Goal: Answer question/provide support

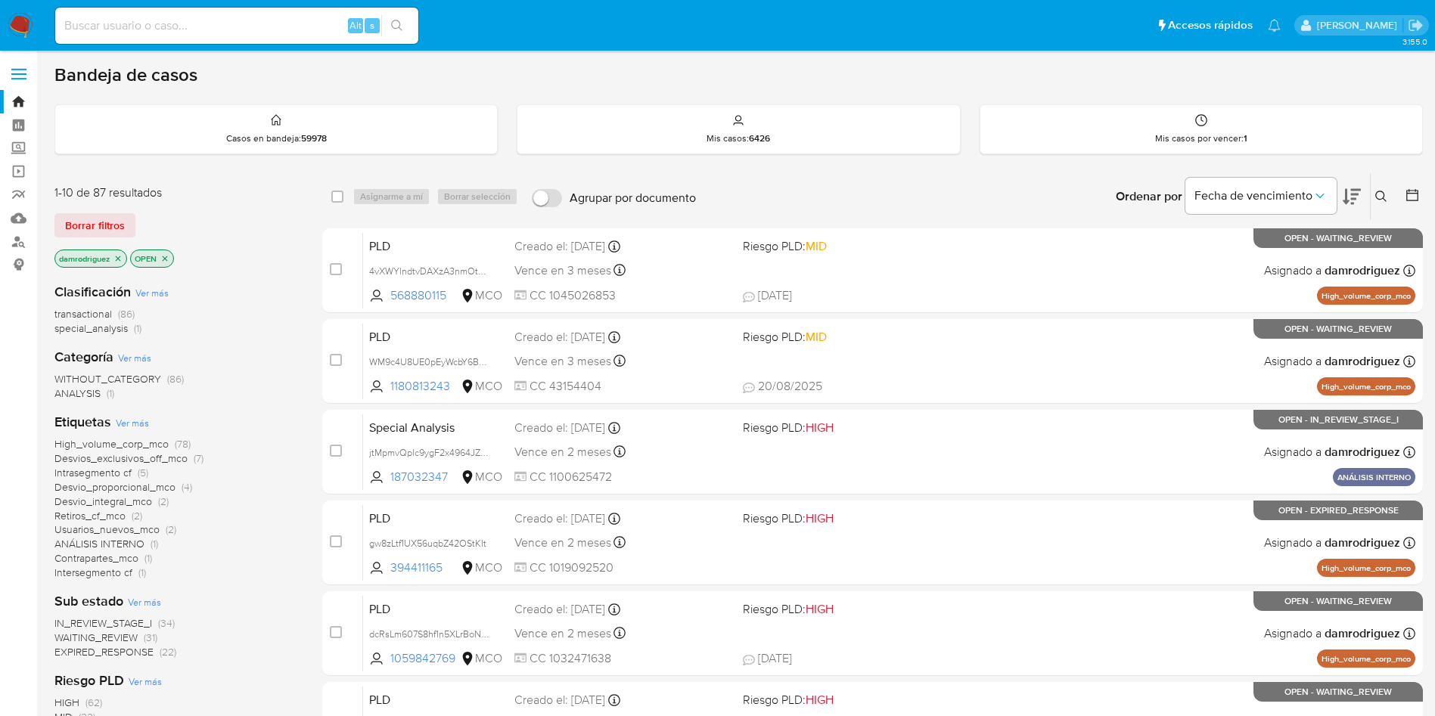
click at [11, 24] on img at bounding box center [21, 26] width 26 height 26
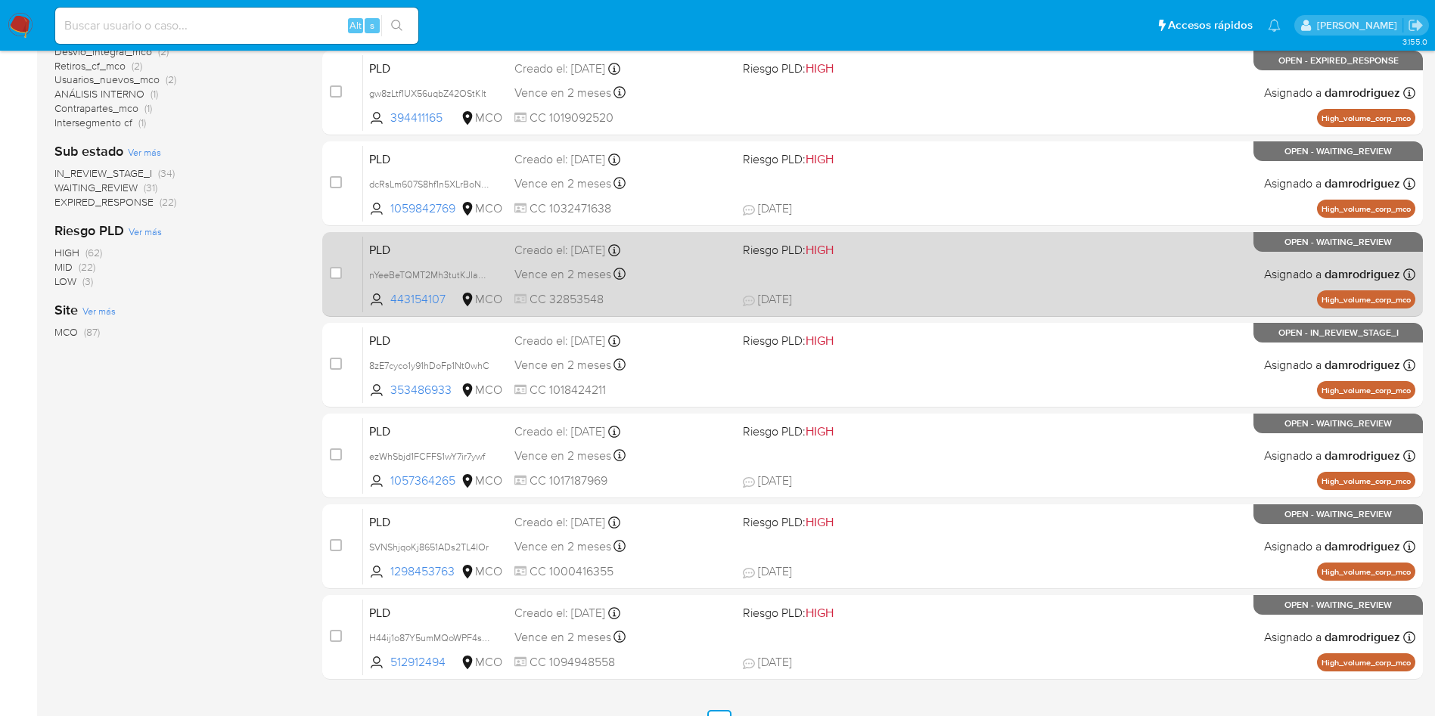
scroll to position [478, 0]
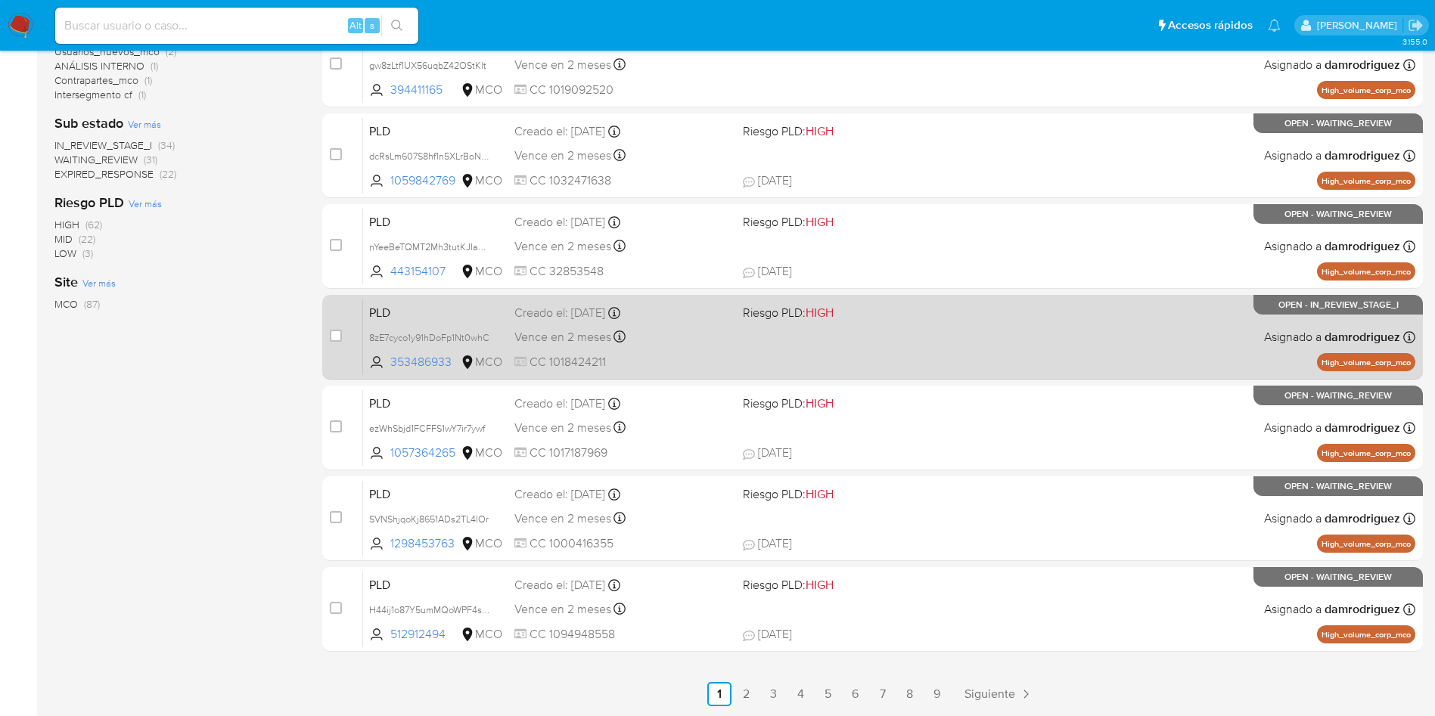
click at [471, 314] on span "PLD" at bounding box center [435, 312] width 133 height 20
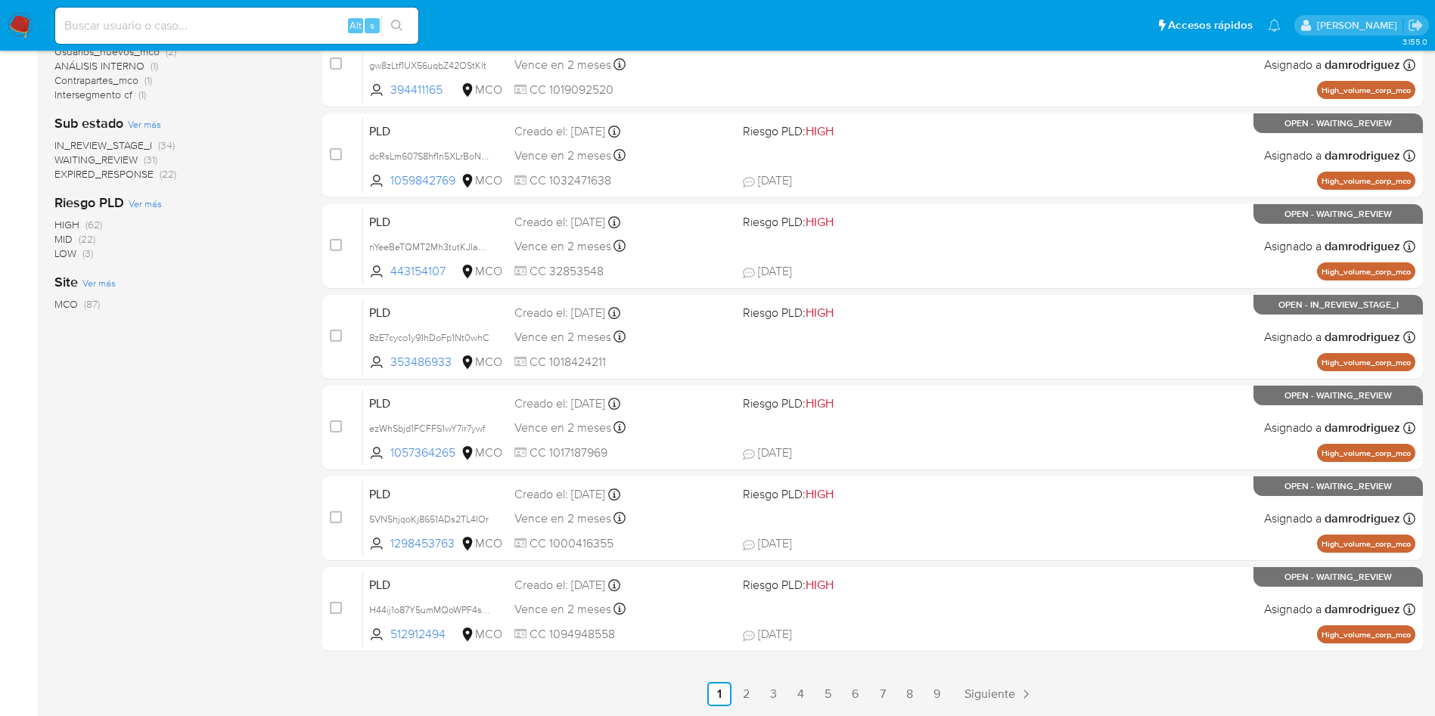
click at [26, 14] on img at bounding box center [21, 26] width 26 height 26
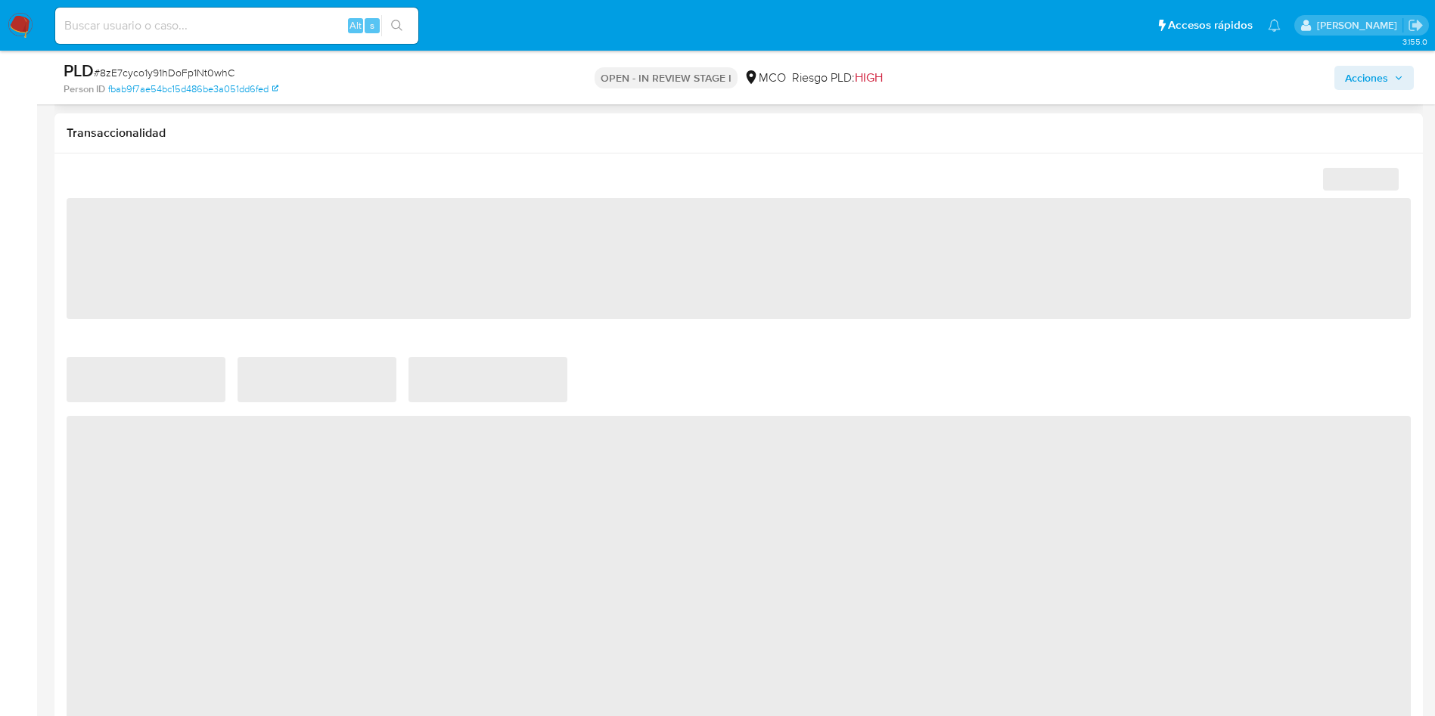
scroll to position [749, 0]
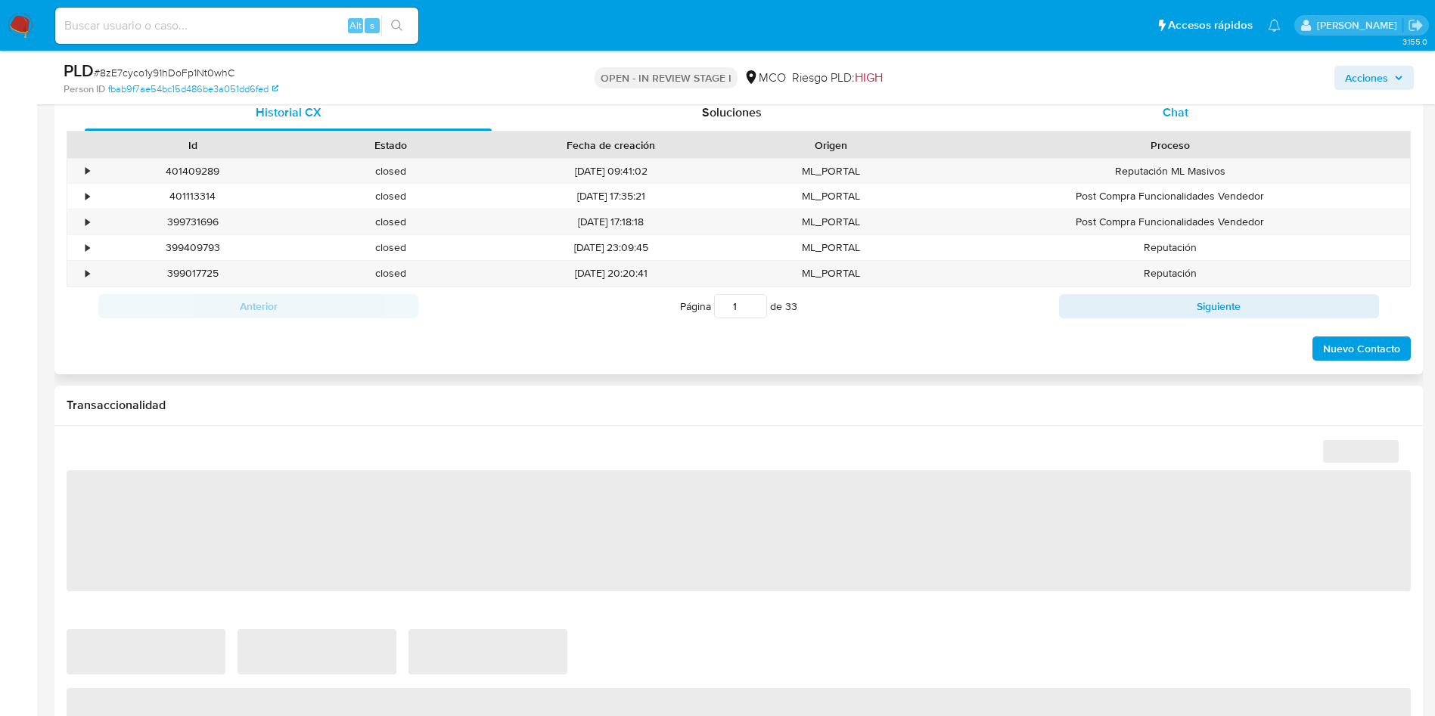
click at [1145, 131] on div "Chat" at bounding box center [1175, 113] width 407 height 36
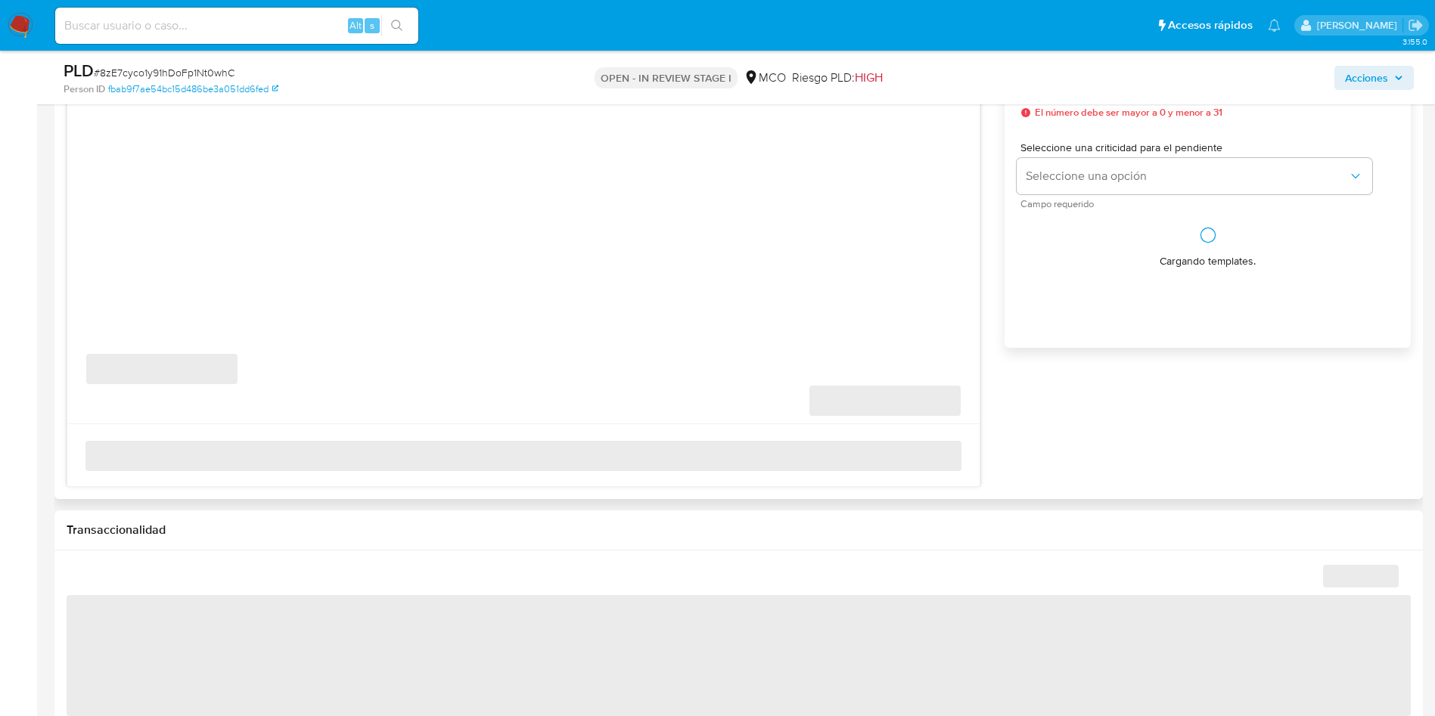
select select "10"
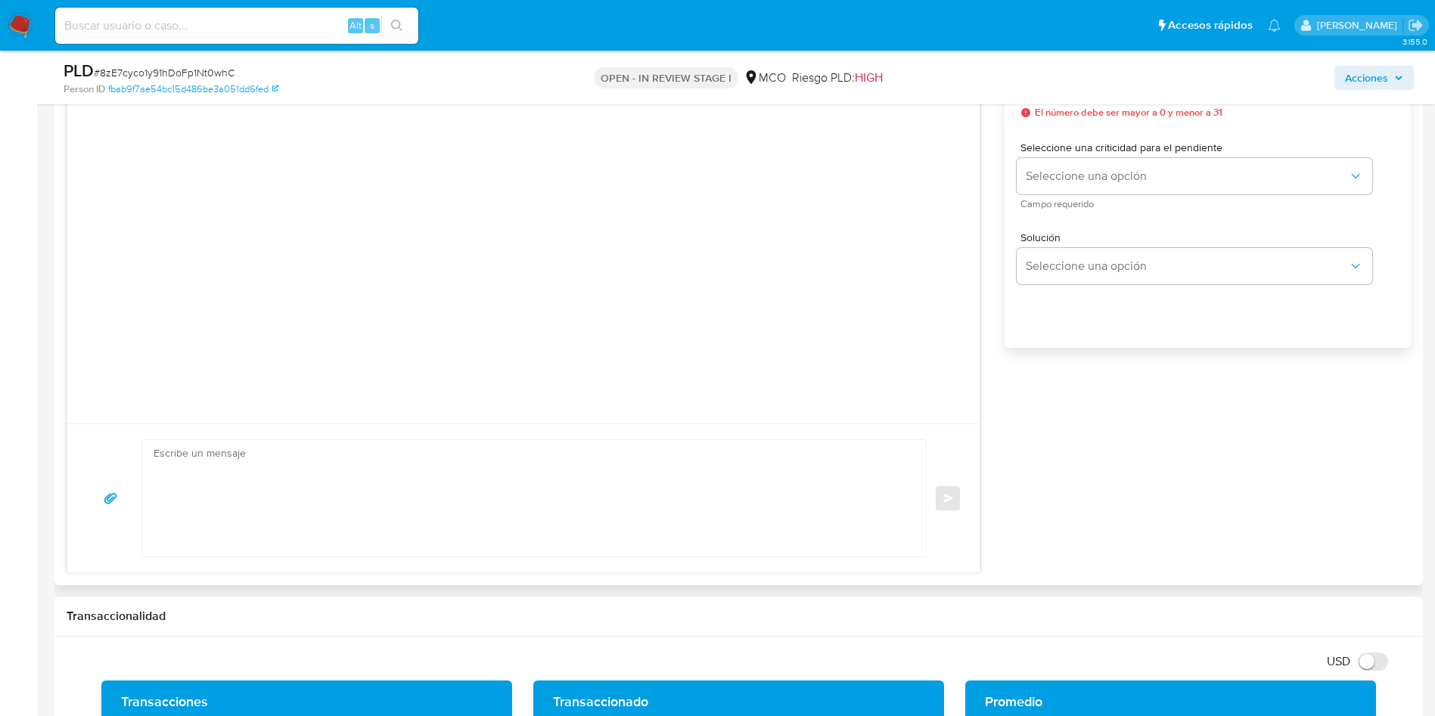
scroll to position [794, 0]
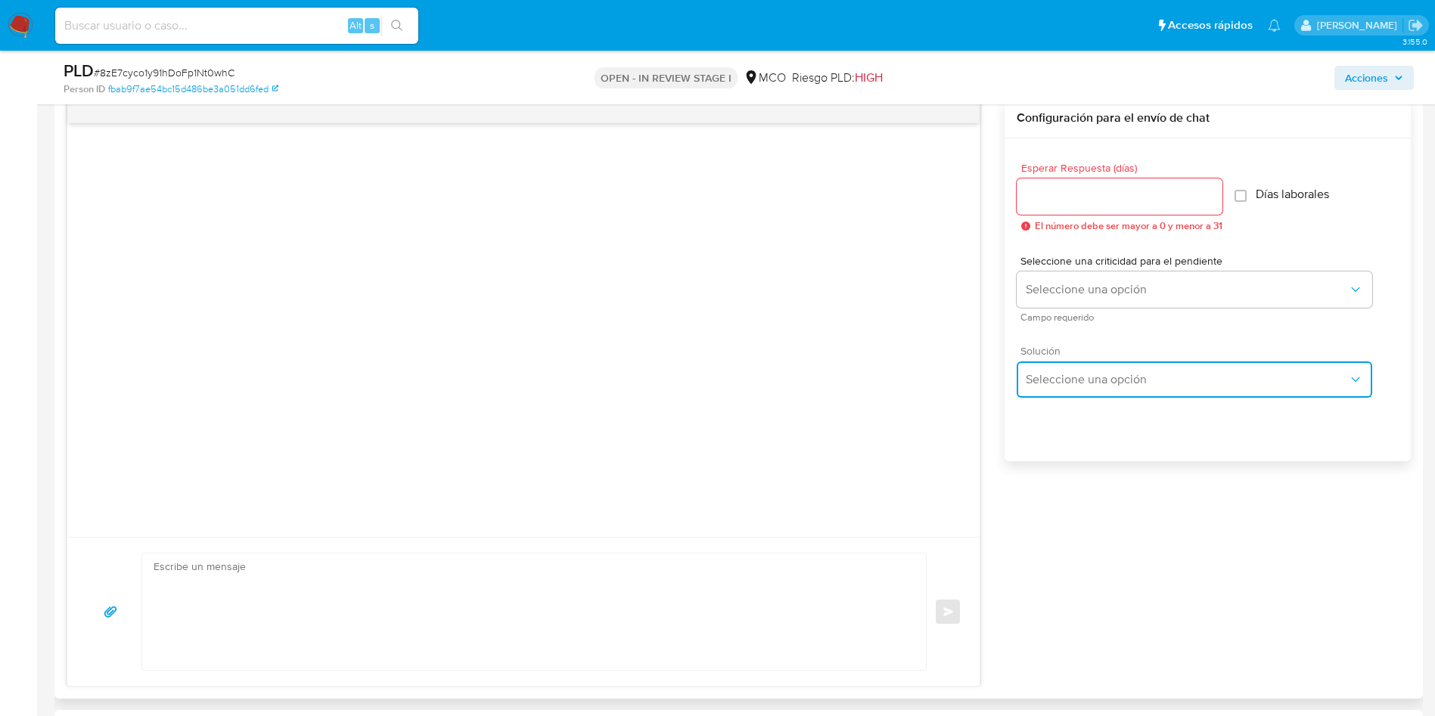
click at [1064, 387] on button "Seleccione una opción" at bounding box center [1195, 380] width 356 height 36
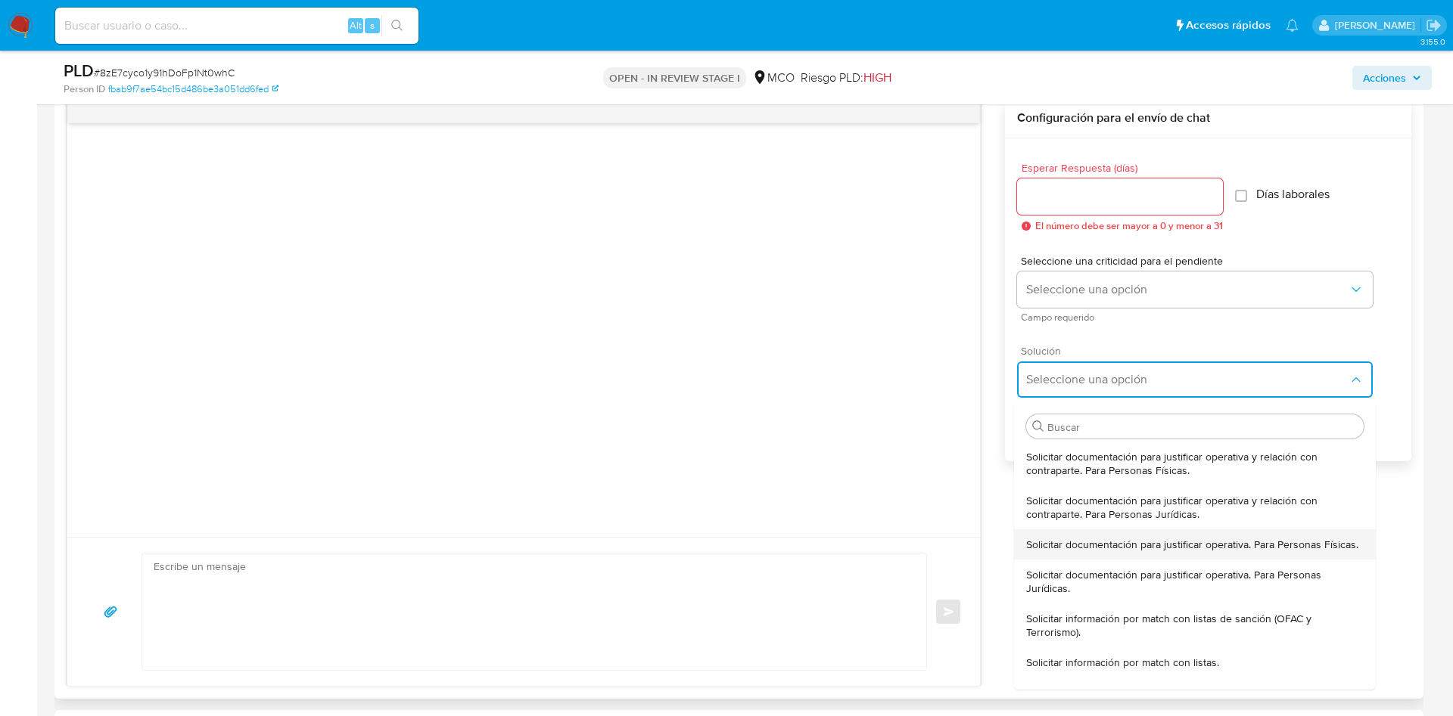
click at [1082, 548] on span "Solicitar documentación para justificar operativa. Para Personas Físicas." at bounding box center [1192, 545] width 332 height 14
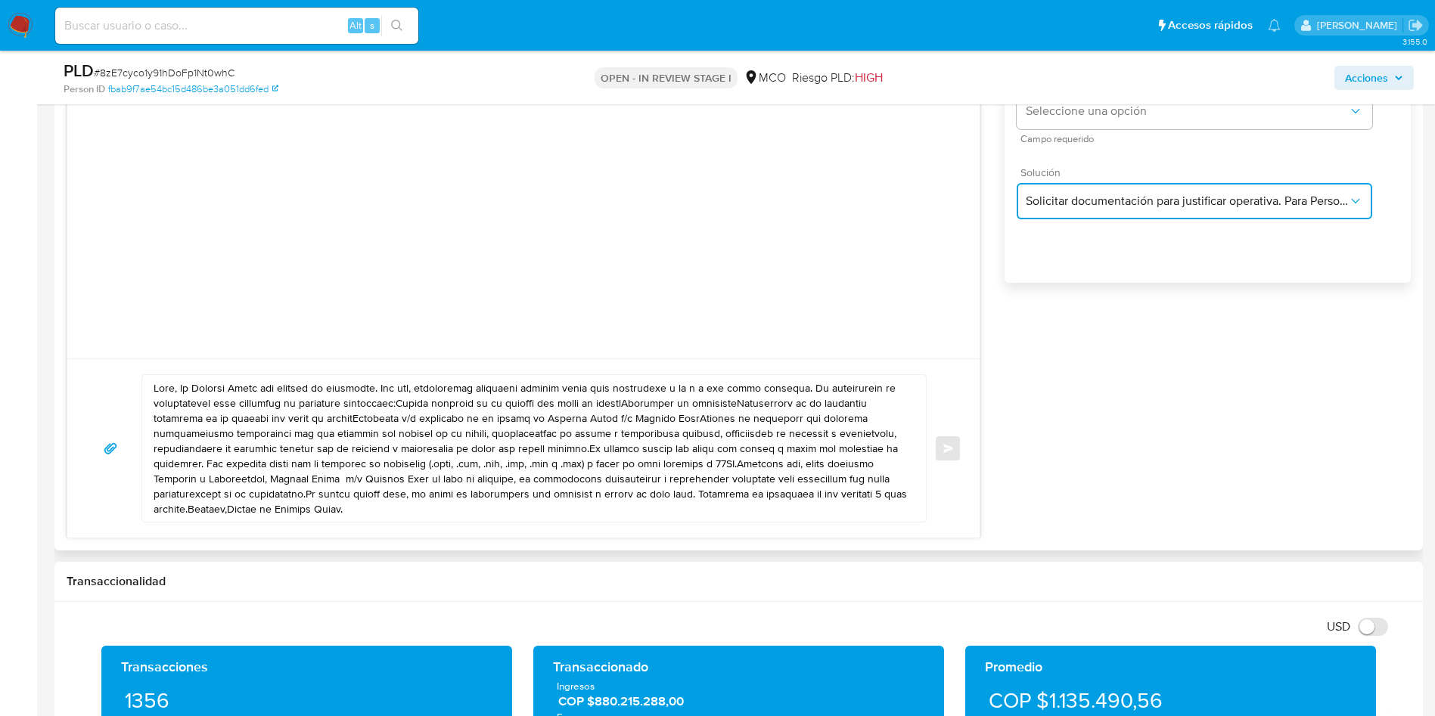
scroll to position [1135, 0]
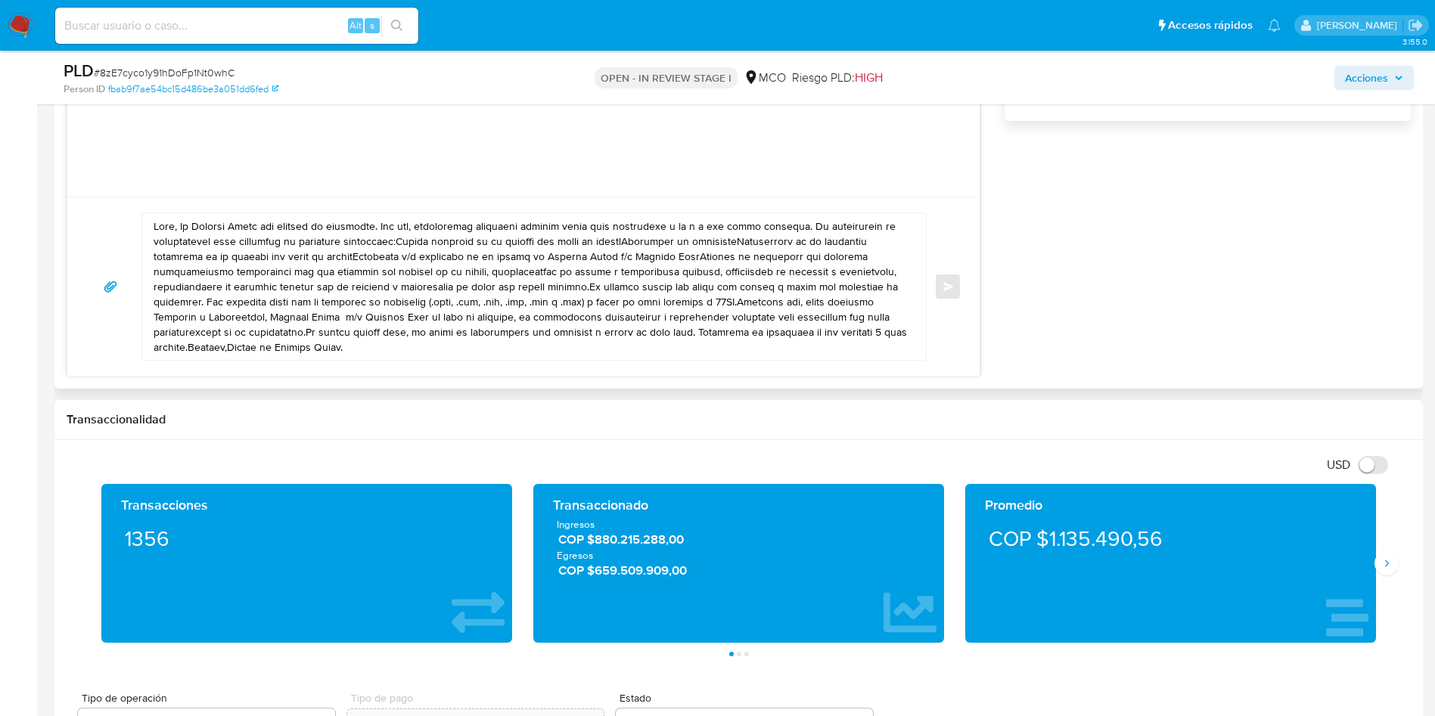
click at [422, 297] on textarea at bounding box center [531, 286] width 754 height 147
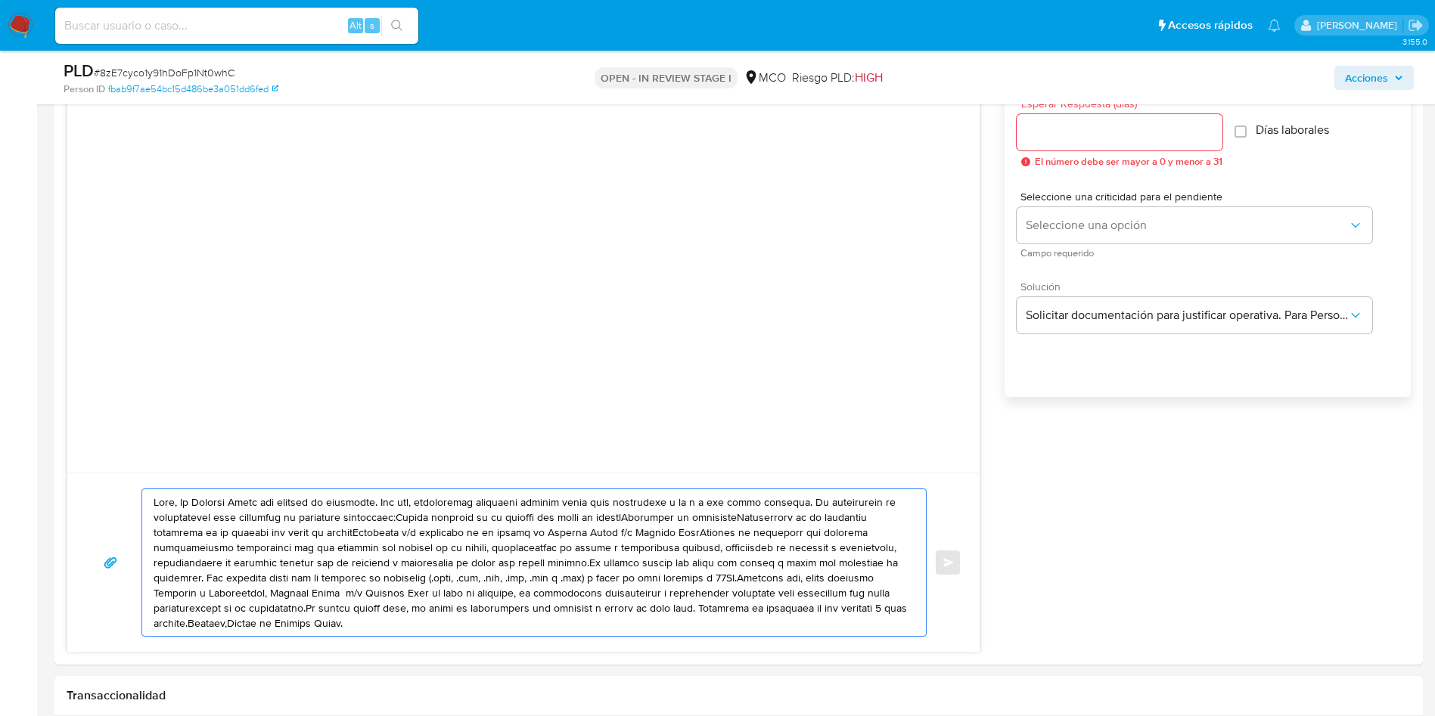
scroll to position [794, 0]
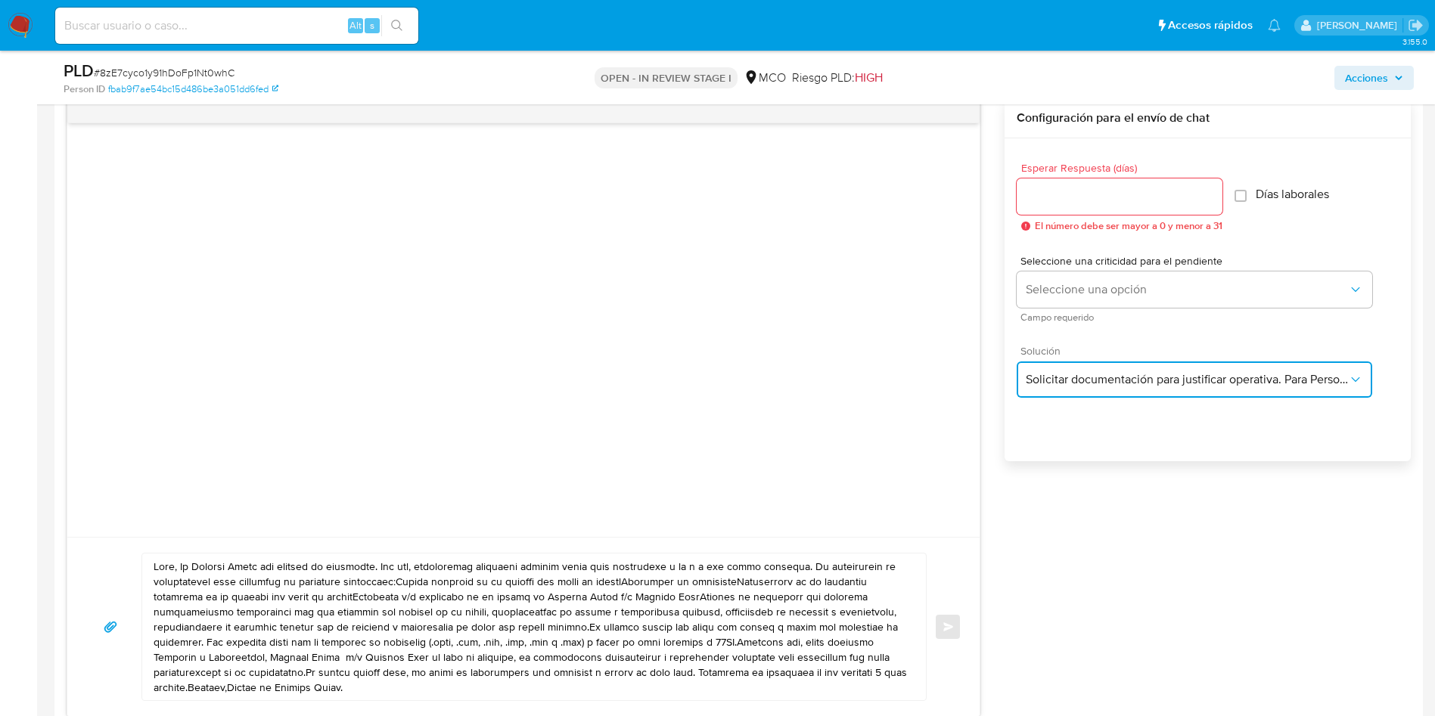
click at [1113, 389] on button "Solicitar documentación para justificar operativa. Para Personas Físicas." at bounding box center [1195, 380] width 356 height 36
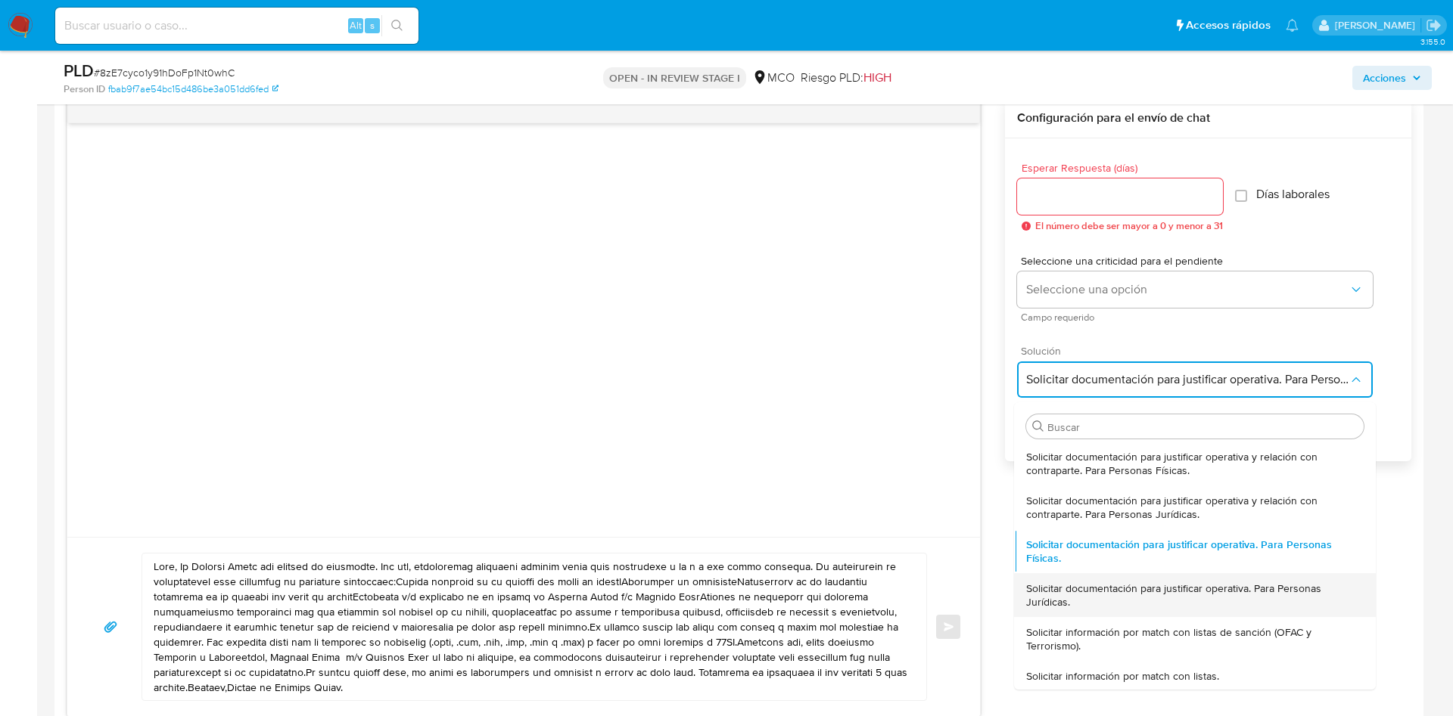
click at [1127, 602] on span "Solicitar documentación para justificar operativa. Para Personas Jurídicas." at bounding box center [1194, 595] width 337 height 27
type textarea "Lore,Ip Dolorsi Ametc adi elitsed do eiusmodte. Inc utl, etdoloremag aliquaeni …"
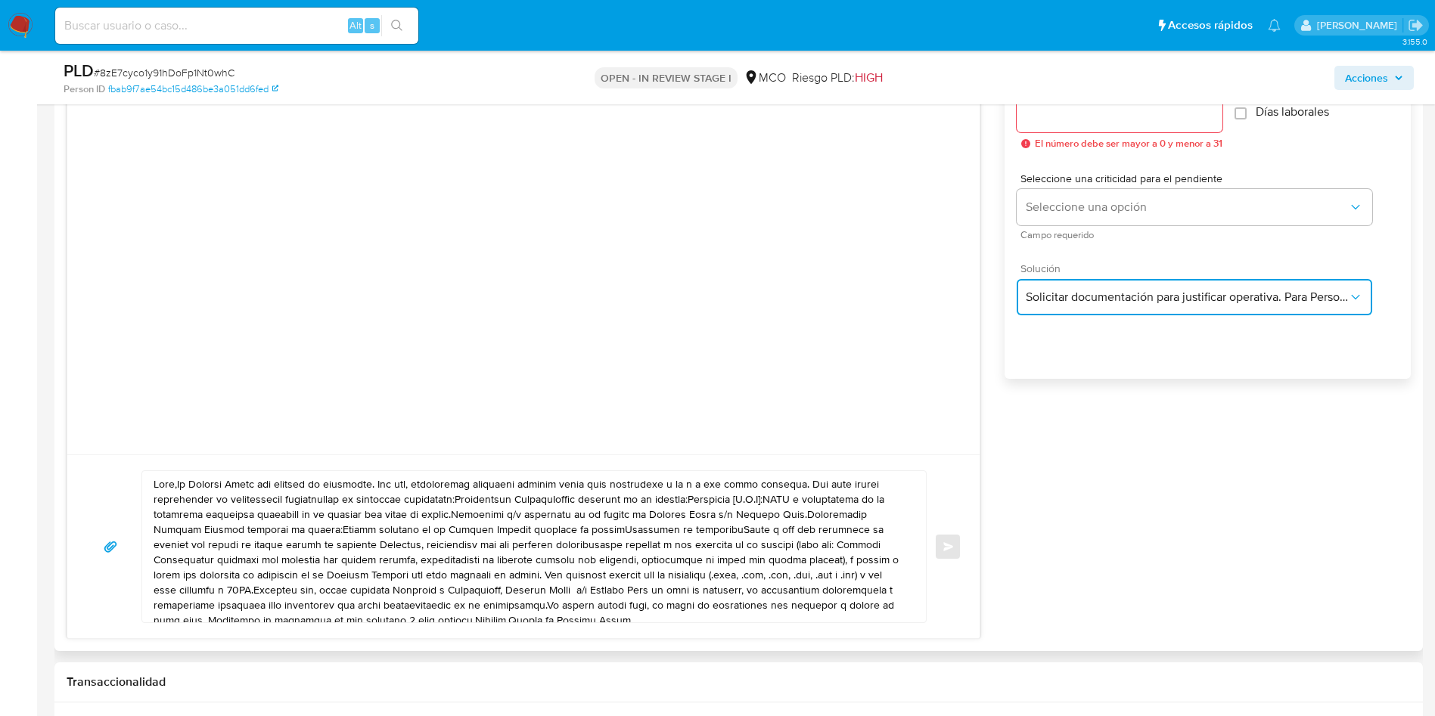
scroll to position [908, 0]
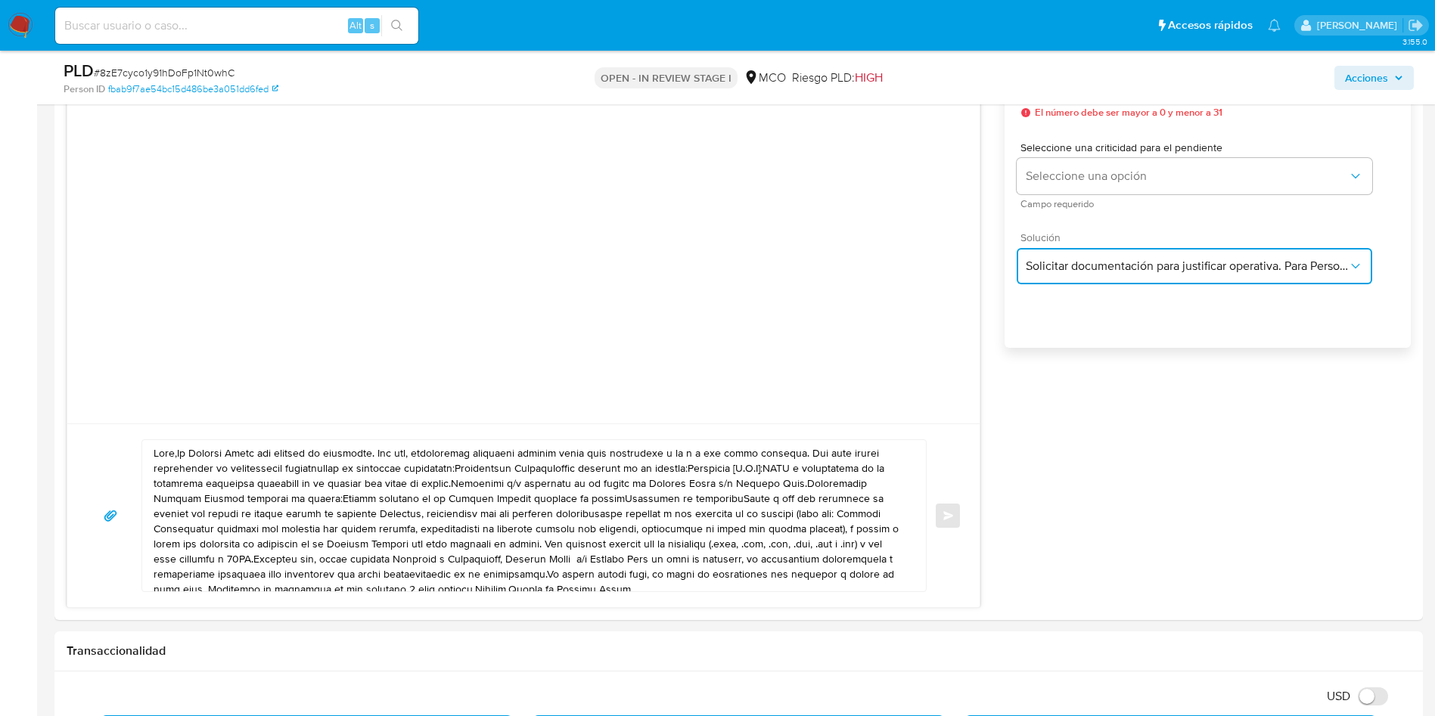
click at [1200, 281] on button "Solicitar documentación para justificar operativa. Para Personas Jurídicas." at bounding box center [1195, 266] width 356 height 36
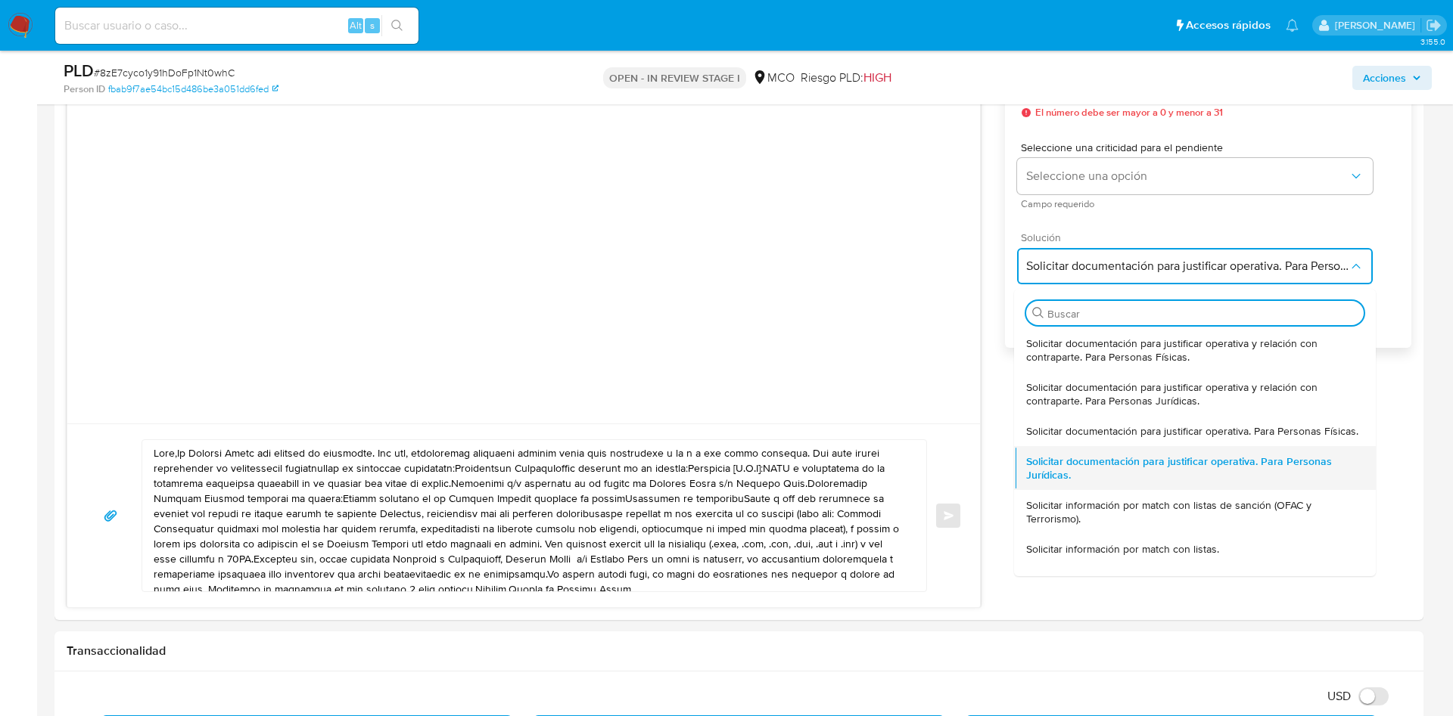
click at [1085, 482] on span "Solicitar documentación para justificar operativa. Para Personas Jurídicas." at bounding box center [1194, 468] width 337 height 27
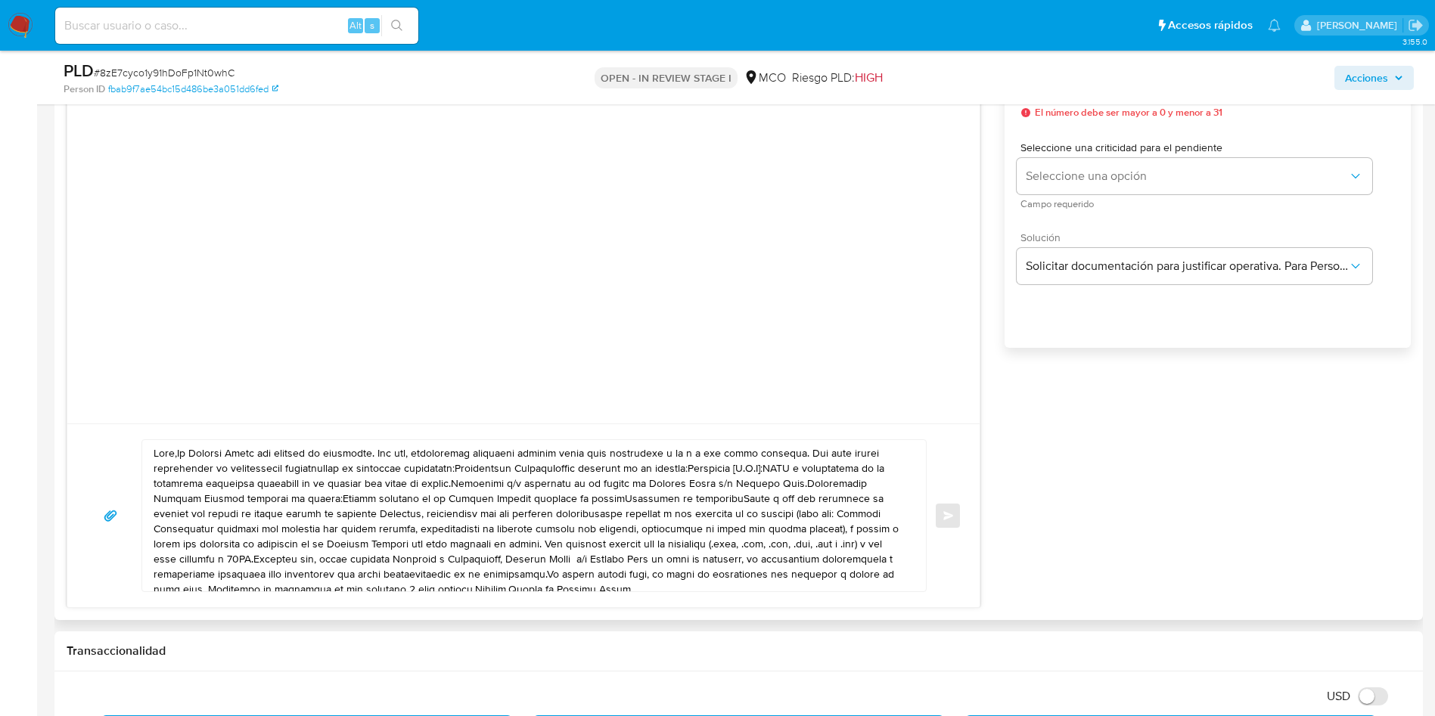
click at [522, 507] on textarea at bounding box center [531, 515] width 754 height 151
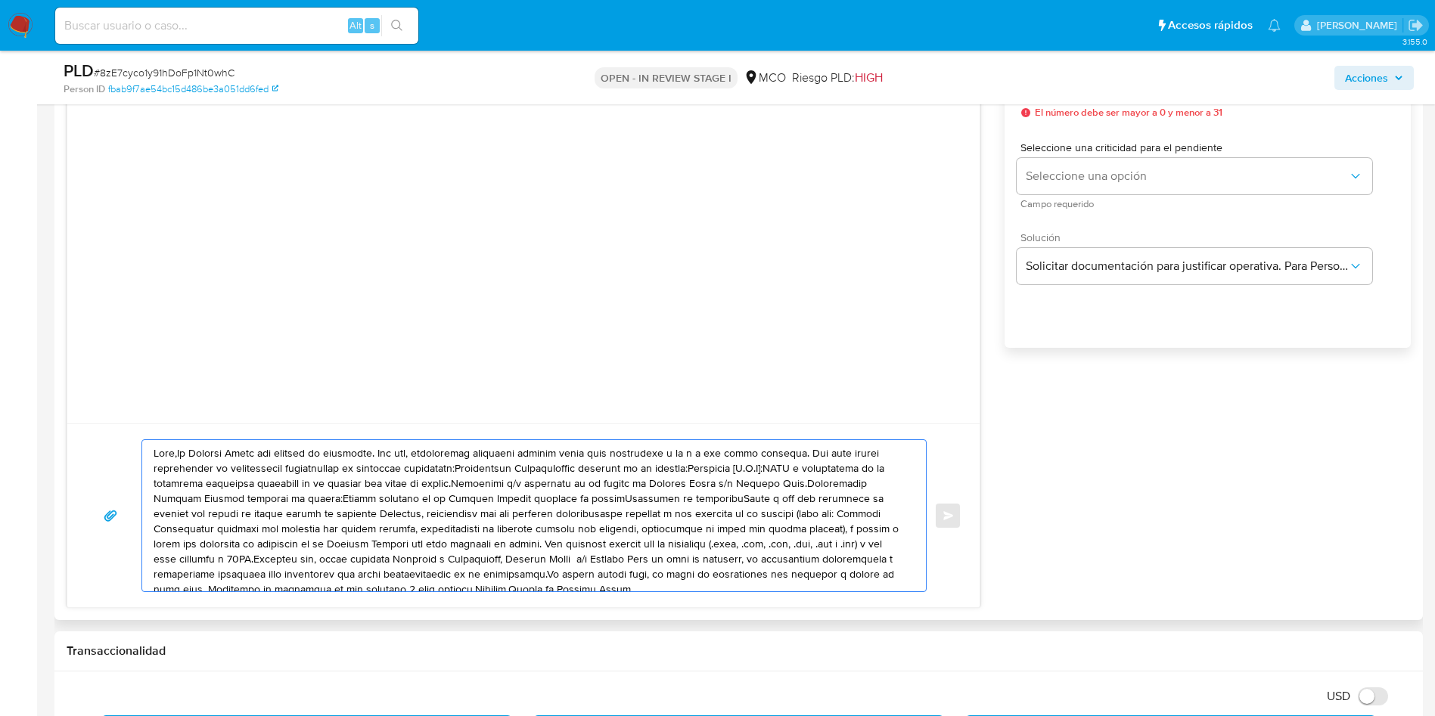
click at [522, 507] on textarea at bounding box center [531, 515] width 754 height 151
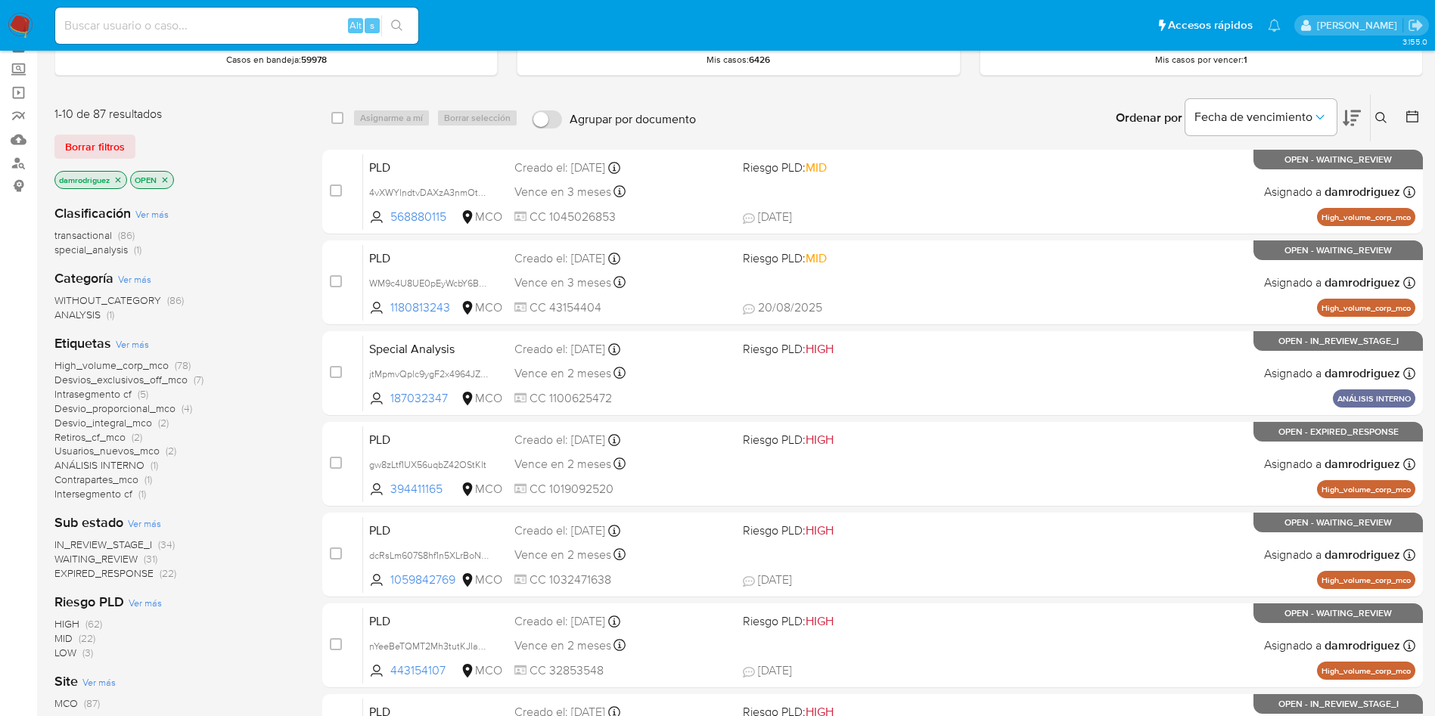
scroll to position [113, 0]
